Goal: Task Accomplishment & Management: Use online tool/utility

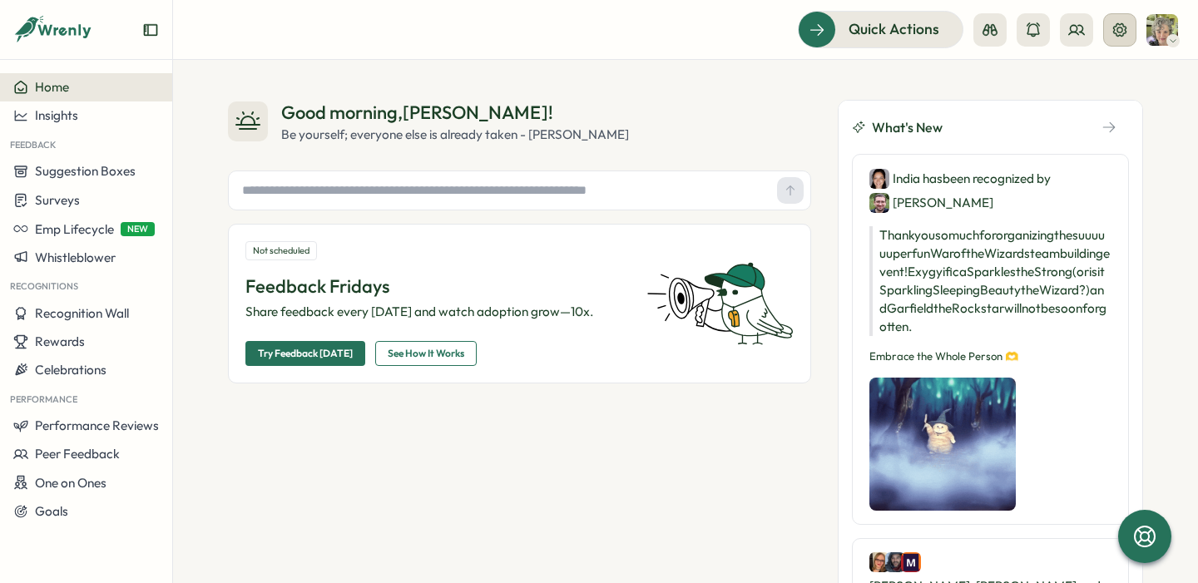
click at [1122, 32] on icon at bounding box center [1120, 30] width 17 height 17
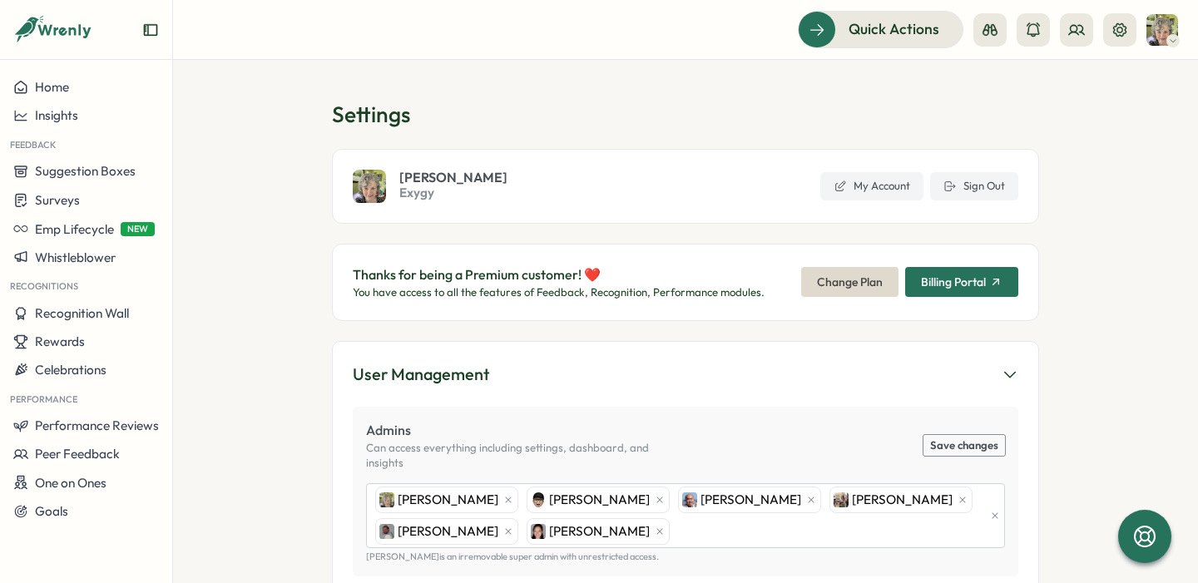
click at [957, 280] on span "Billing Portal" at bounding box center [953, 282] width 65 height 12
click at [489, 282] on p "Thanks for being a Premium customer! ❤️" at bounding box center [559, 275] width 412 height 21
click at [871, 30] on span "Quick Actions" at bounding box center [871, 29] width 91 height 22
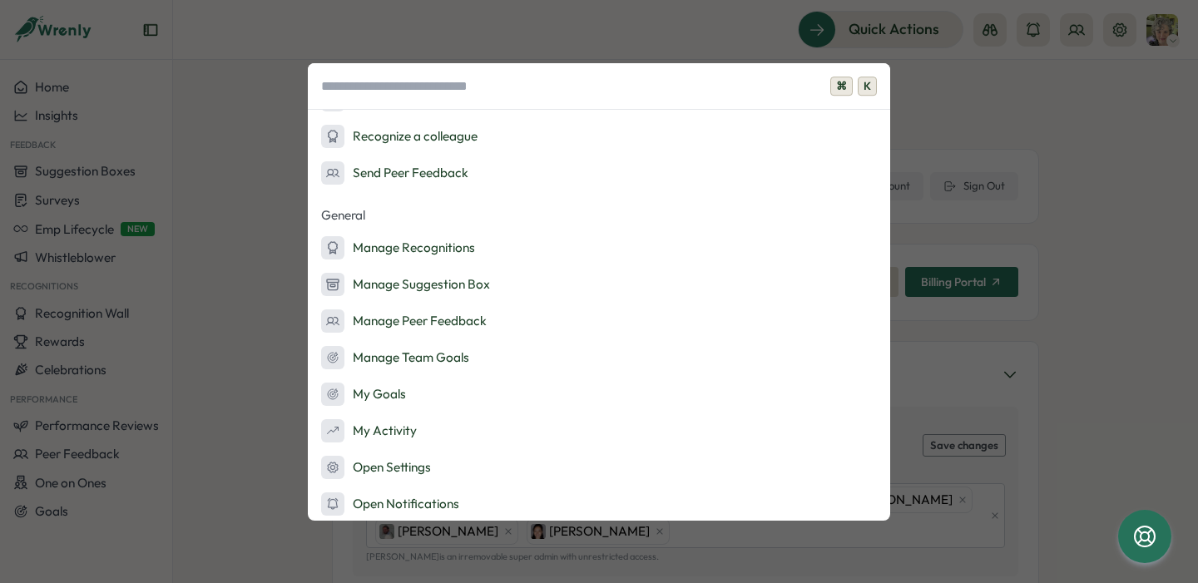
scroll to position [253, 0]
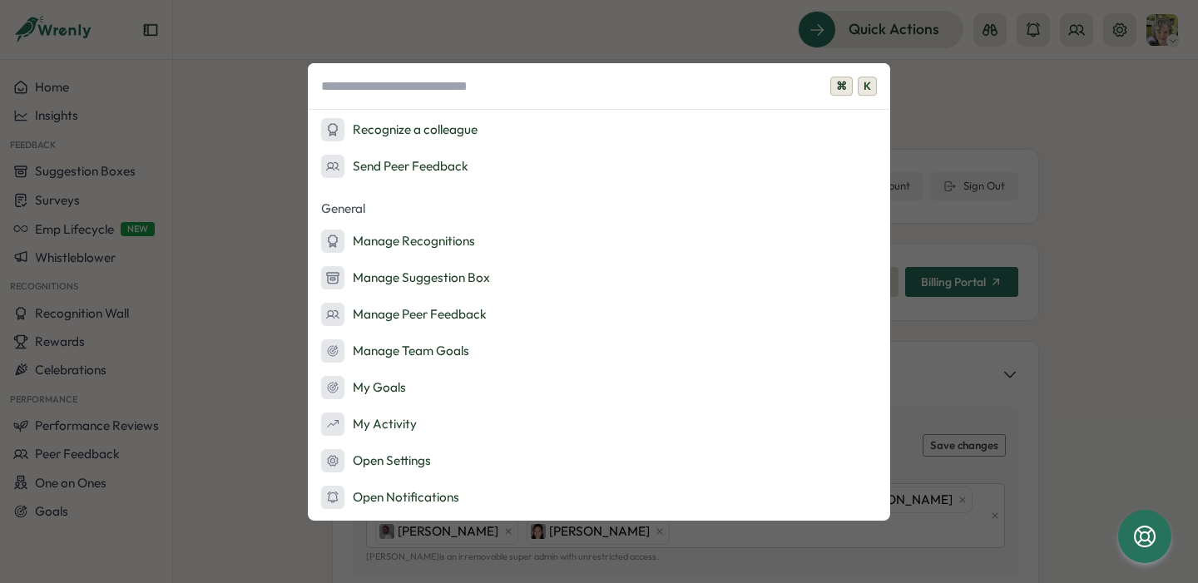
click at [1023, 120] on div "⌘ K Admin Actions Set up Feedback Fridays Create a survey Quick Actions Ask AI …" at bounding box center [599, 291] width 1198 height 583
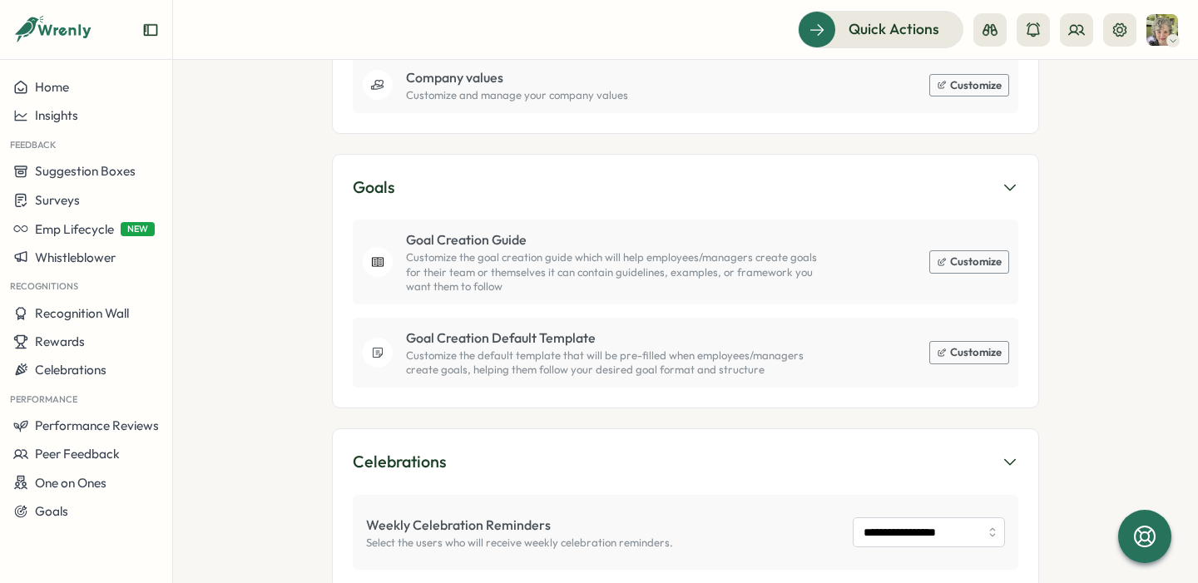
scroll to position [1461, 0]
click at [86, 123] on button "Insights" at bounding box center [86, 116] width 172 height 28
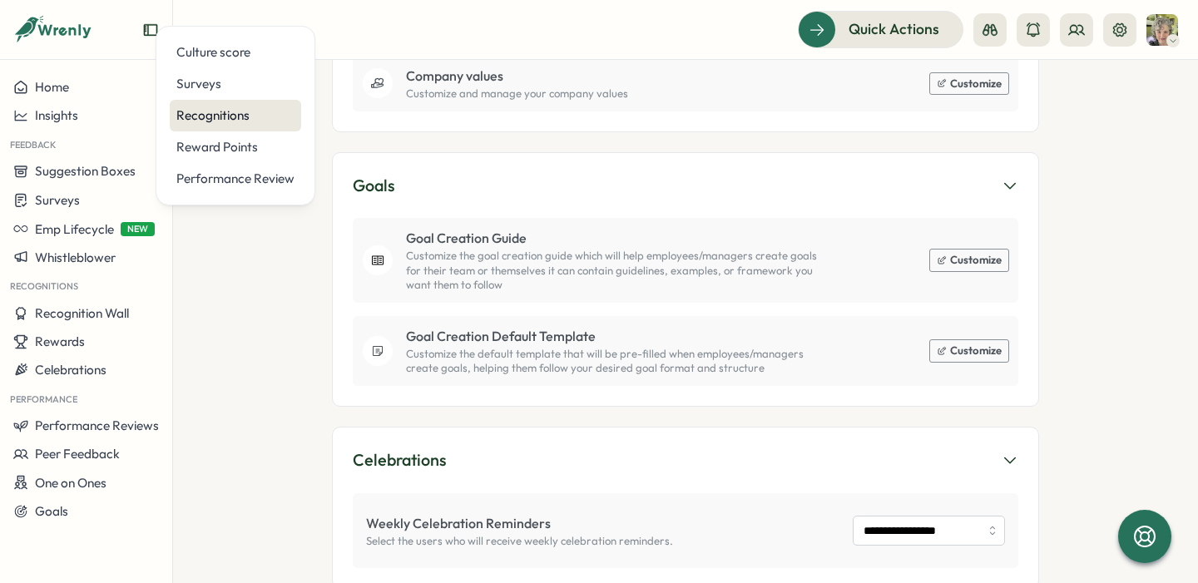
click at [264, 112] on div "Recognitions" at bounding box center [235, 116] width 118 height 18
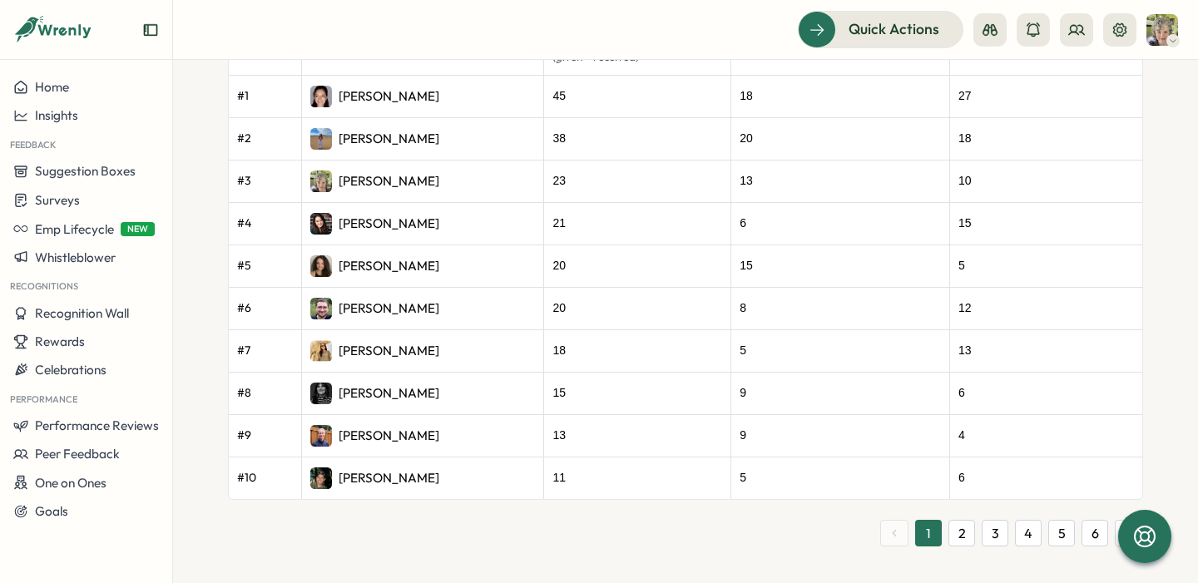
scroll to position [1069, 0]
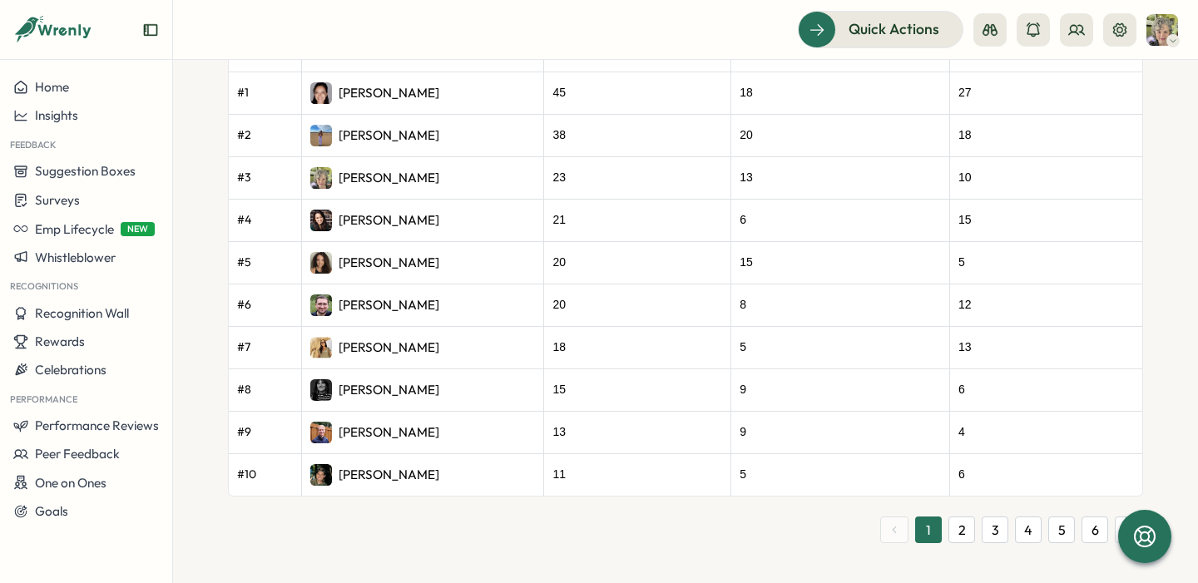
click at [954, 533] on button "2" at bounding box center [962, 530] width 27 height 27
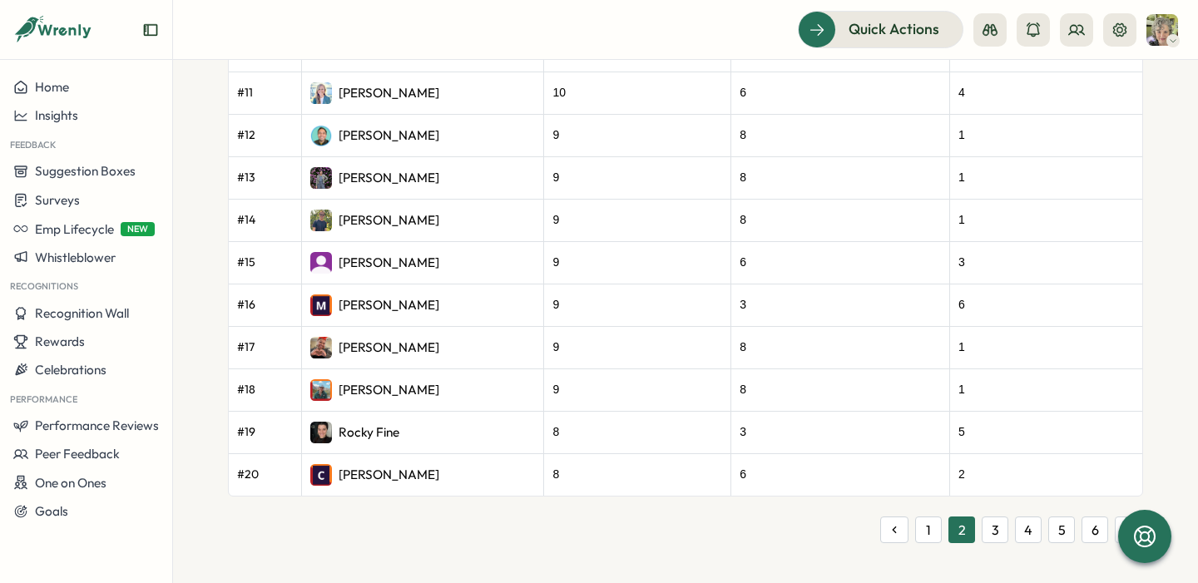
click at [990, 533] on button "3" at bounding box center [995, 530] width 27 height 27
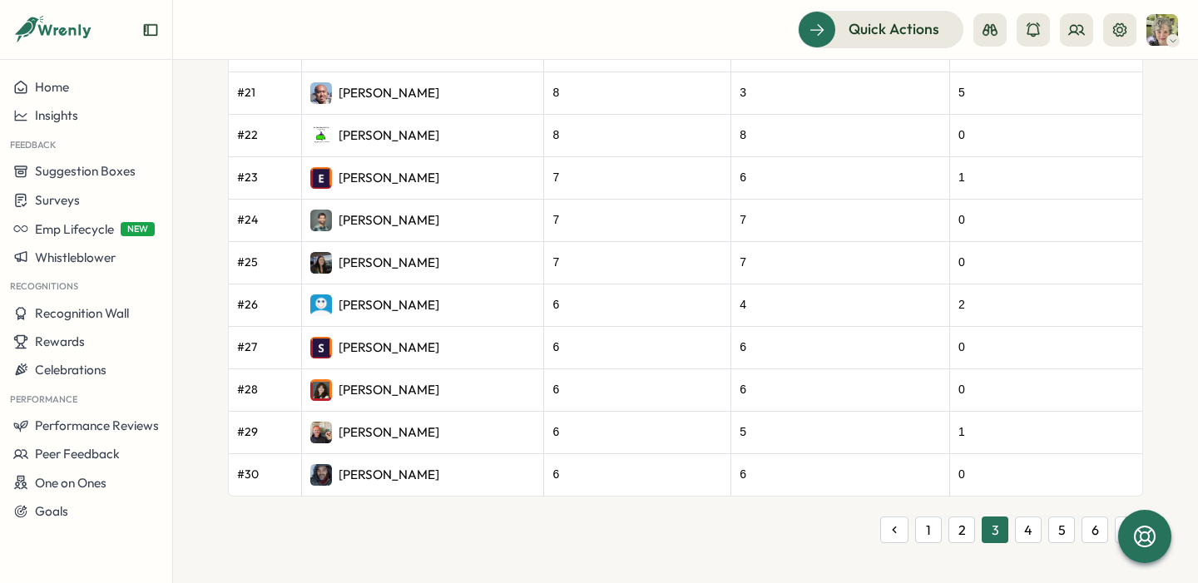
click at [1022, 534] on button "4" at bounding box center [1028, 530] width 27 height 27
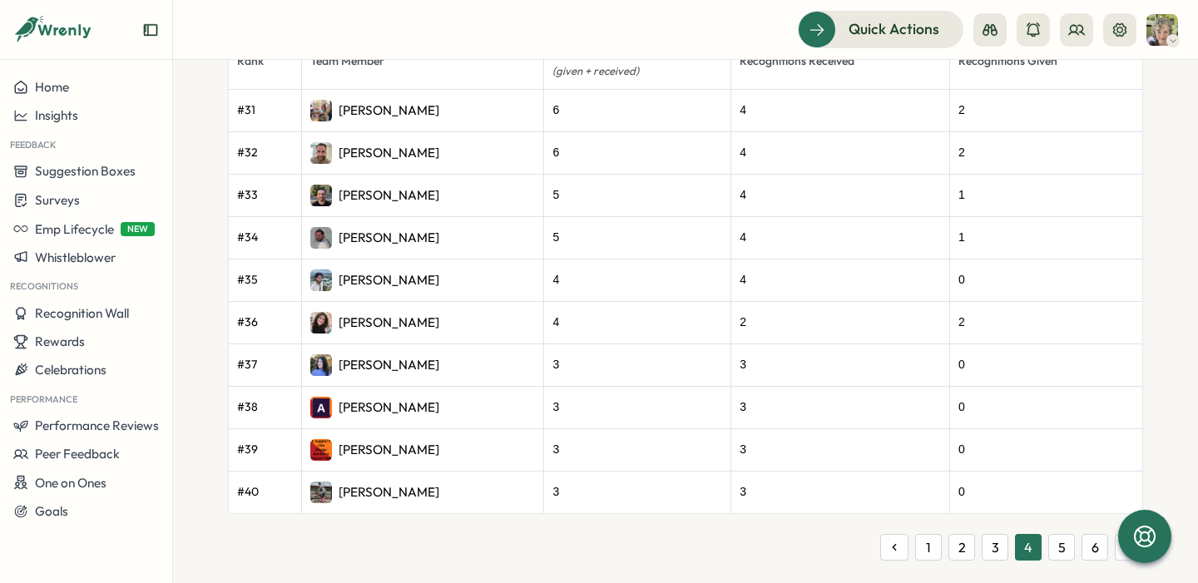
scroll to position [1054, 0]
click at [1056, 545] on button "5" at bounding box center [1062, 546] width 27 height 27
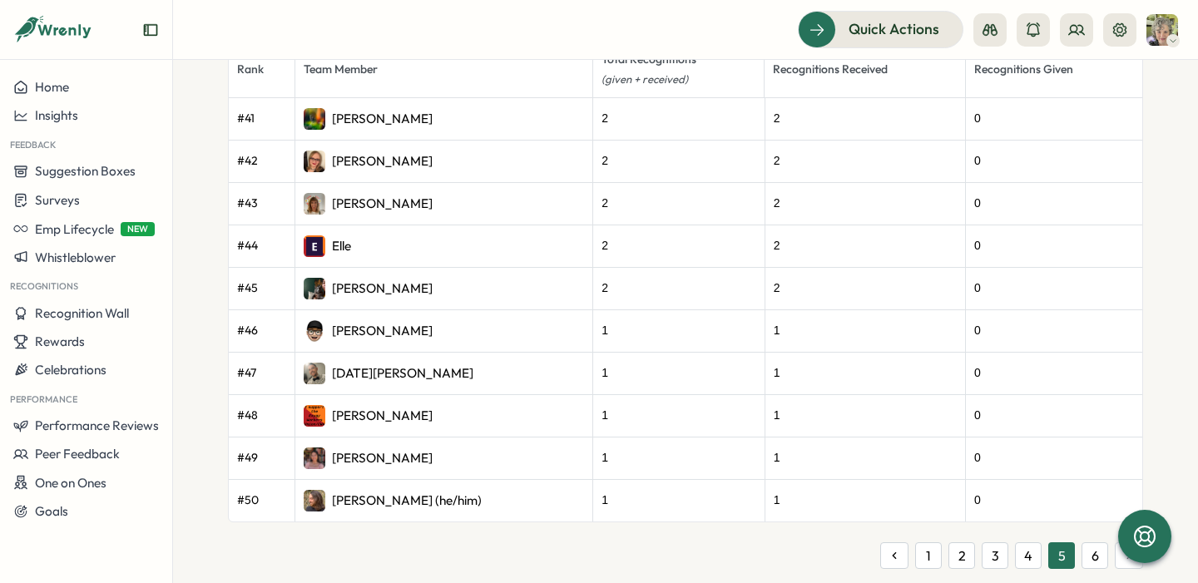
scroll to position [1069, 0]
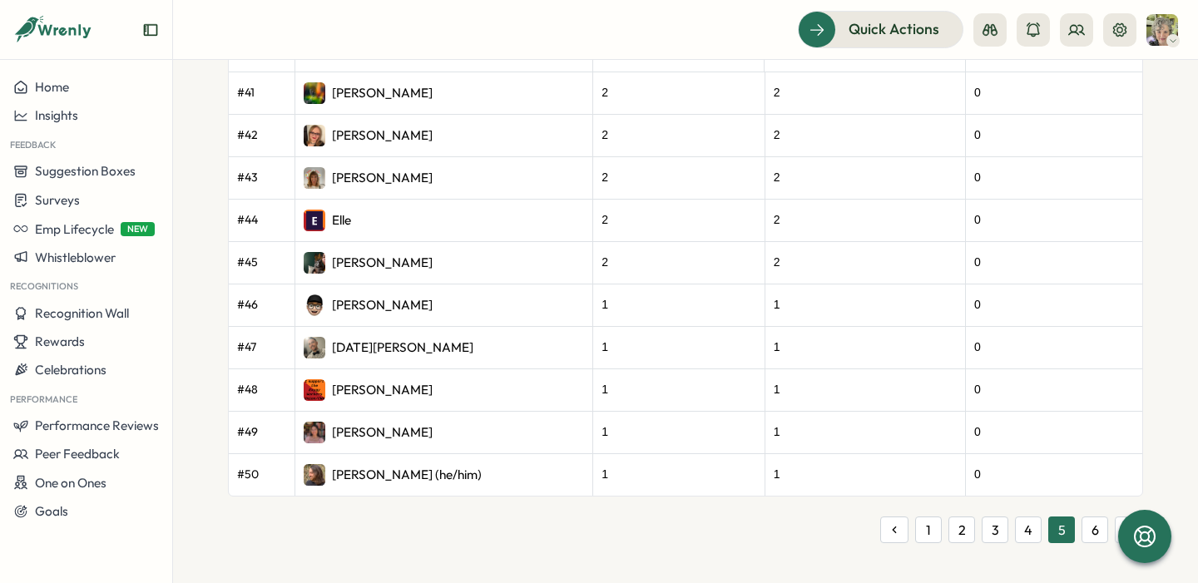
click at [1091, 525] on button "6" at bounding box center [1095, 530] width 27 height 27
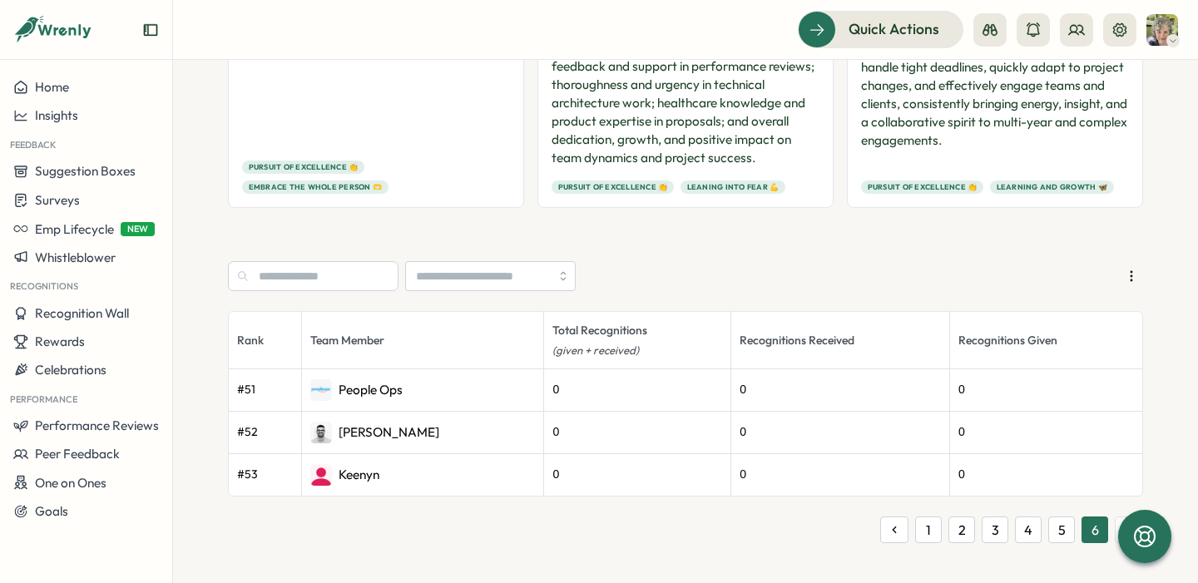
click at [1127, 269] on icon "button" at bounding box center [1132, 276] width 17 height 17
click at [1117, 310] on span "Export all recognitions" at bounding box center [1124, 312] width 126 height 15
click at [1131, 276] on icon "button" at bounding box center [1131, 276] width 1 height 9
click at [1093, 341] on span "Export leaderboard" at bounding box center [1117, 341] width 112 height 15
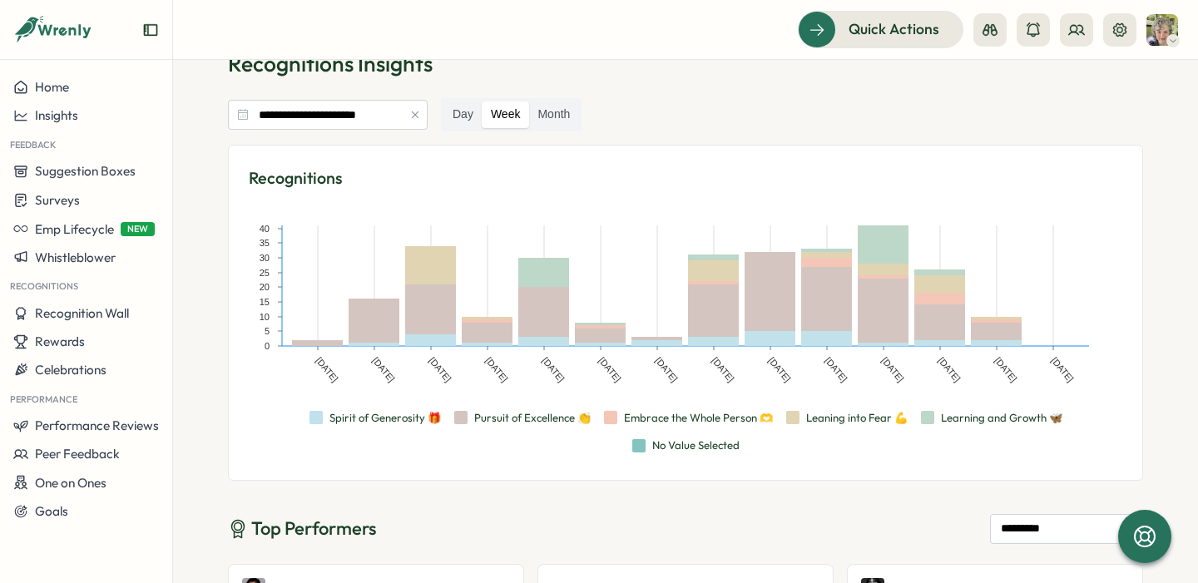
scroll to position [0, 0]
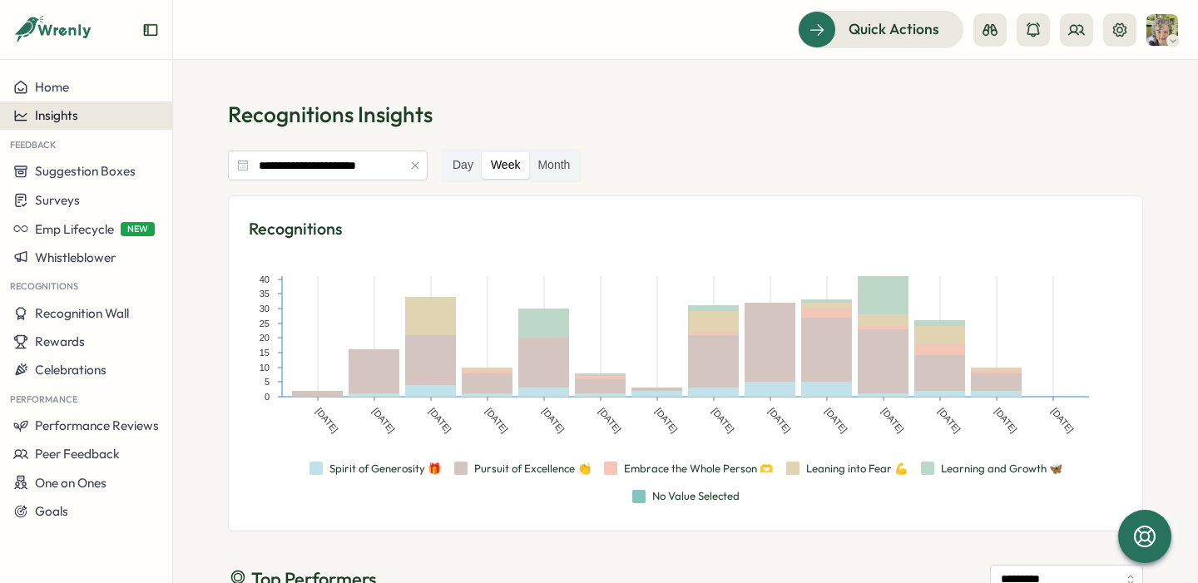
click at [90, 128] on button "Insights" at bounding box center [86, 116] width 172 height 28
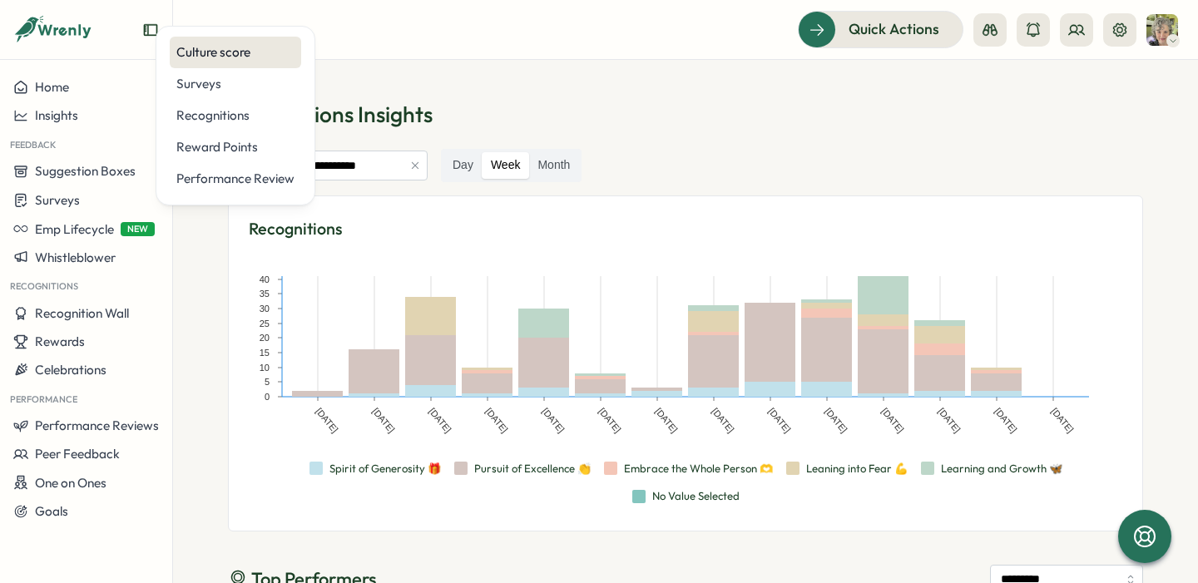
click at [259, 55] on div "Culture score" at bounding box center [235, 52] width 118 height 18
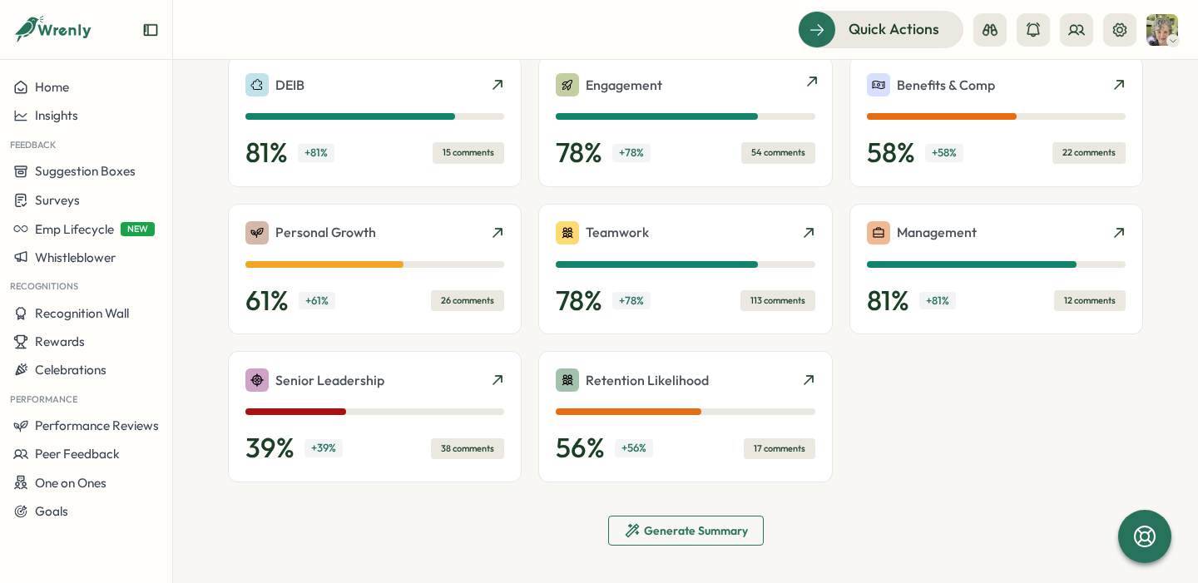
scroll to position [574, 0]
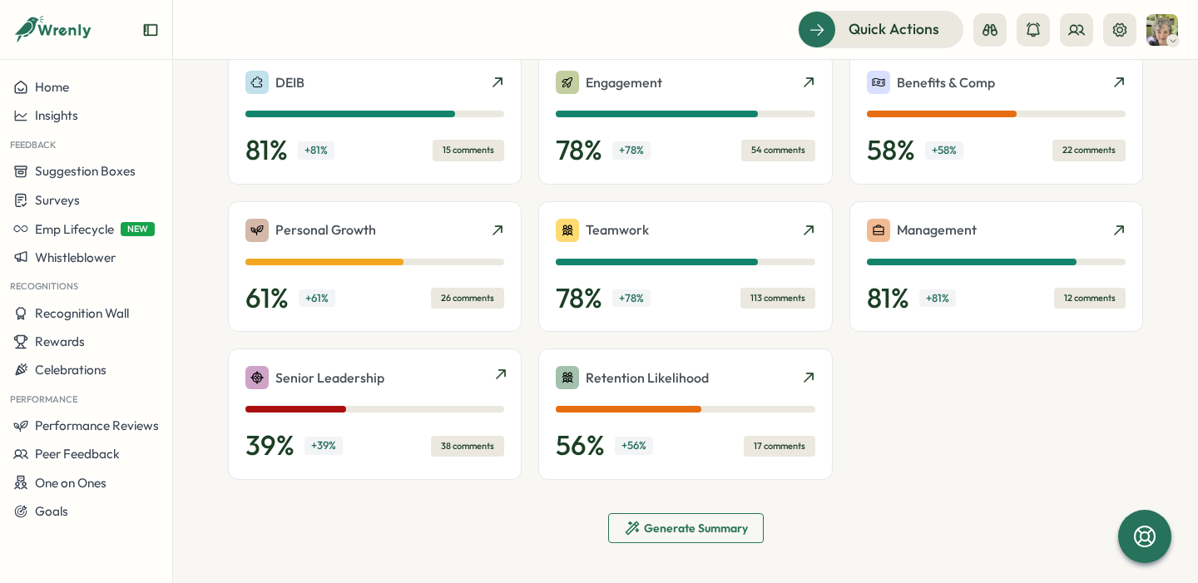
click at [453, 441] on div "38 comments" at bounding box center [467, 446] width 73 height 21
